Goal: Task Accomplishment & Management: Manage account settings

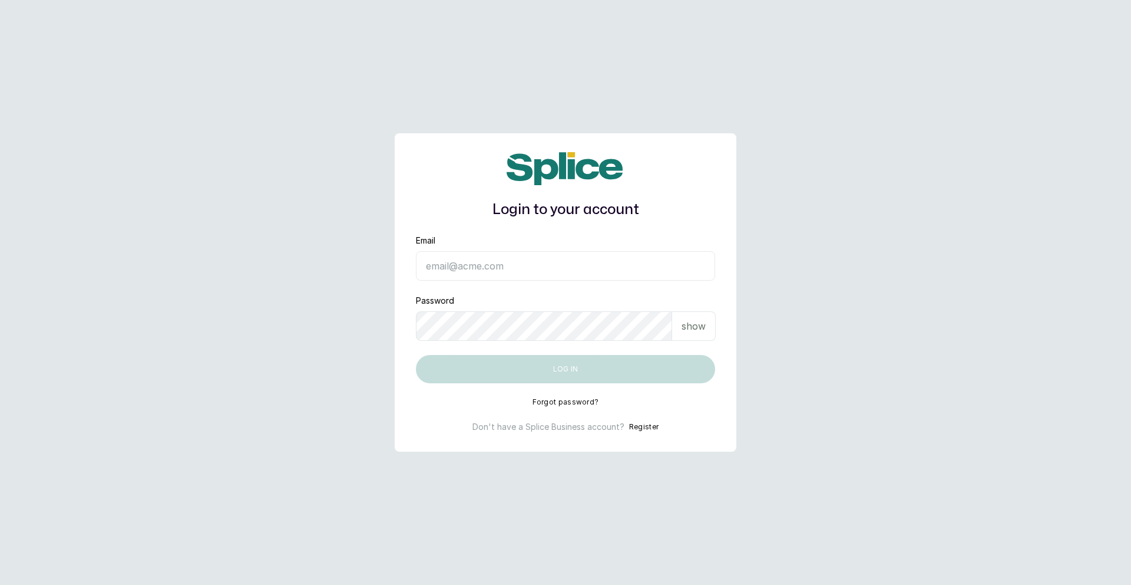
type input "[EMAIL_ADDRESS][DOMAIN_NAME]"
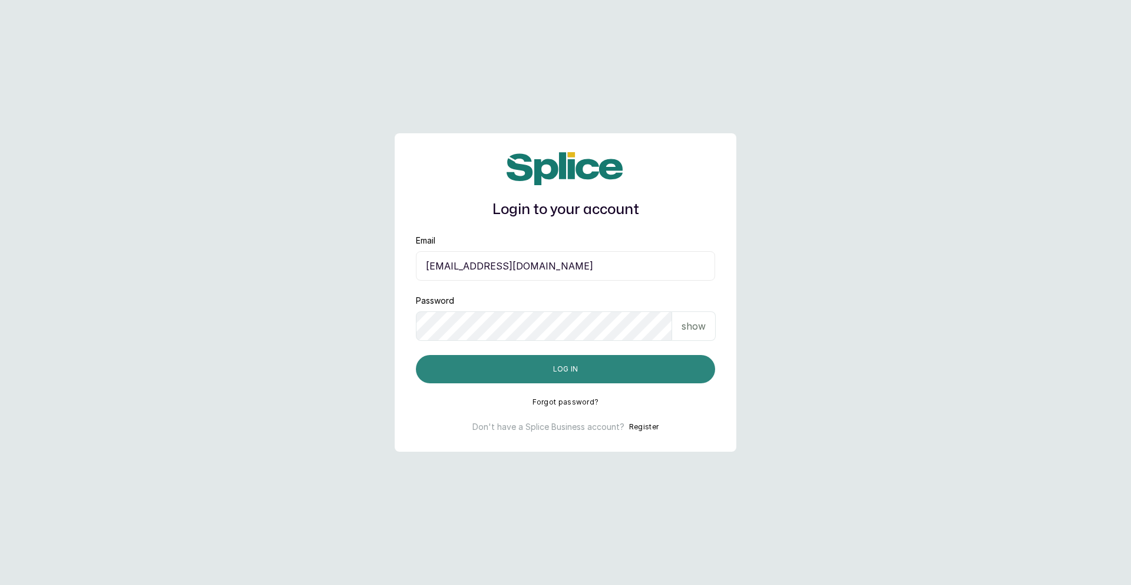
click at [652, 373] on button "Log in" at bounding box center [565, 369] width 299 height 28
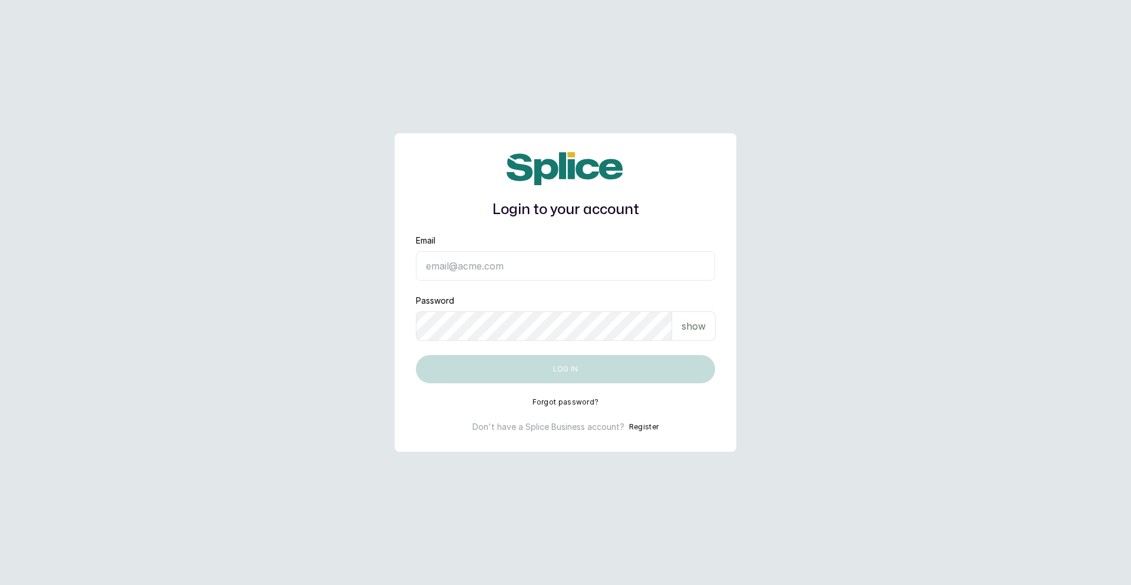
type input "[EMAIL_ADDRESS][DOMAIN_NAME]"
click at [1063, 175] on main "Login to your account Email [EMAIL_ADDRESS][DOMAIN_NAME] Password show Log in F…" at bounding box center [565, 292] width 1131 height 585
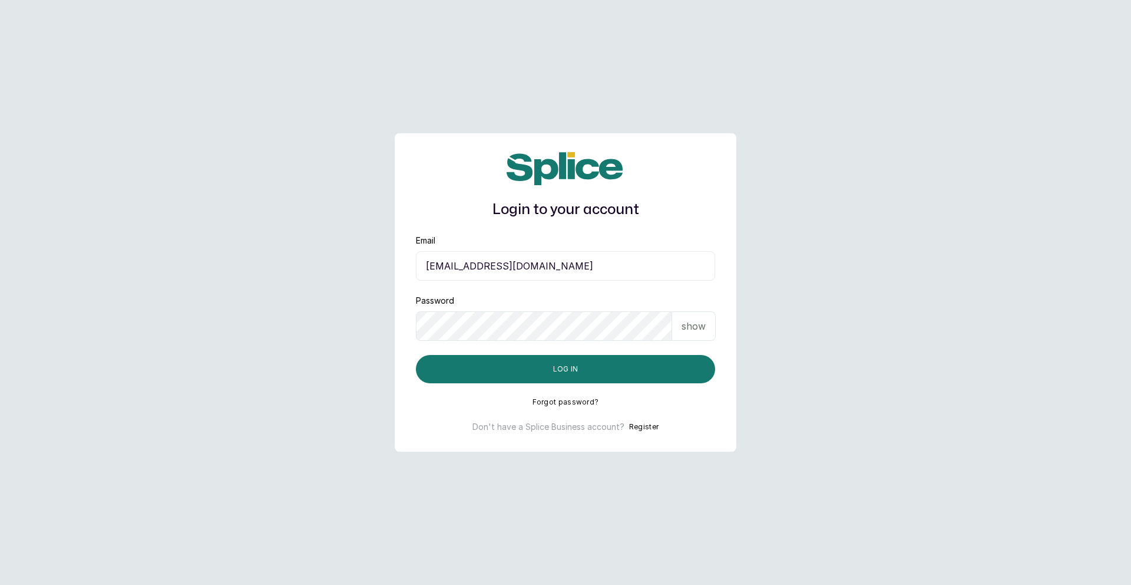
click at [692, 325] on p "show" at bounding box center [694, 326] width 24 height 14
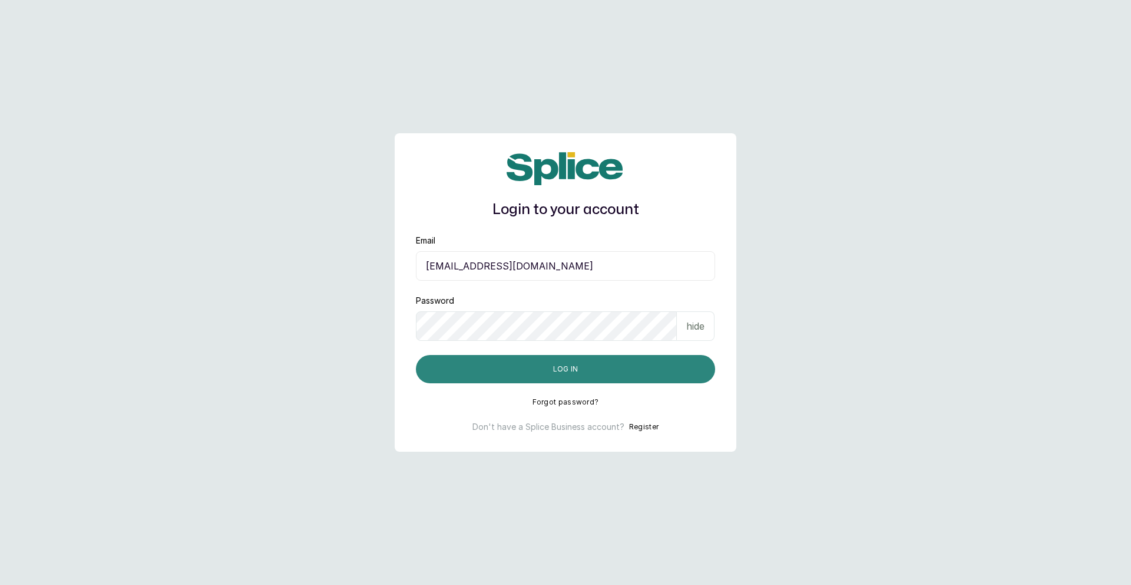
click at [606, 369] on button "Log in" at bounding box center [565, 369] width 299 height 28
